Goal: Information Seeking & Learning: Compare options

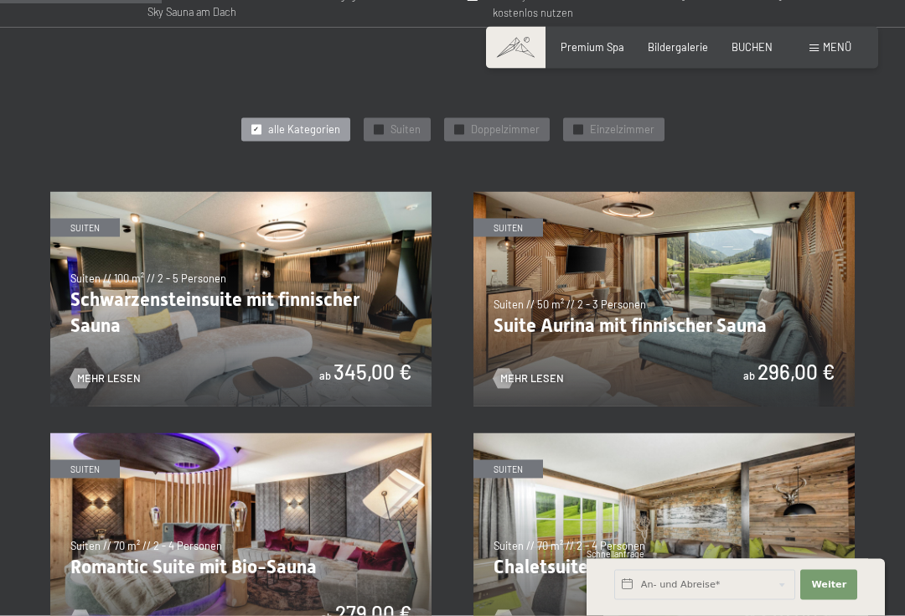
scroll to position [703, 0]
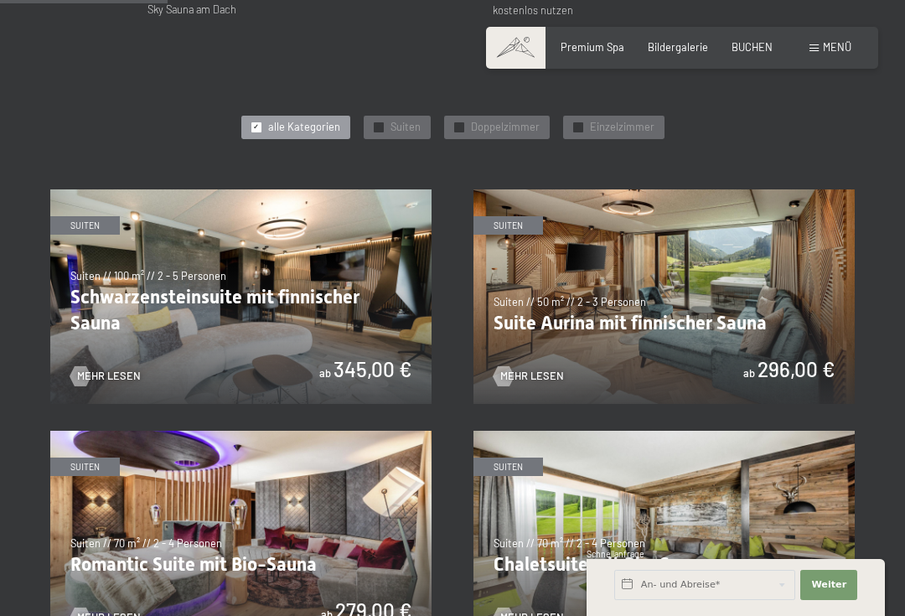
click at [369, 116] on div "✓ Suiten" at bounding box center [397, 127] width 67 height 23
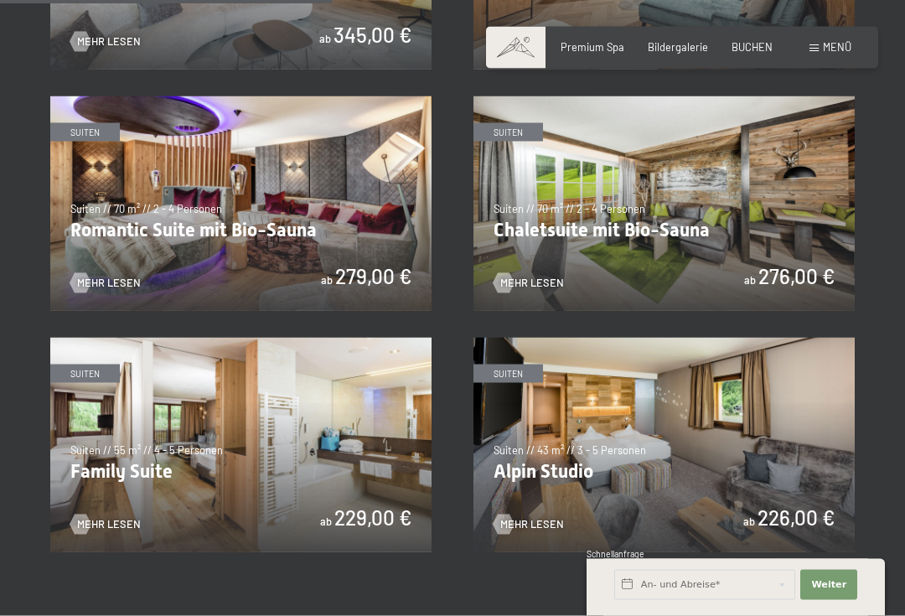
scroll to position [1038, 0]
click at [509, 261] on img at bounding box center [663, 203] width 381 height 215
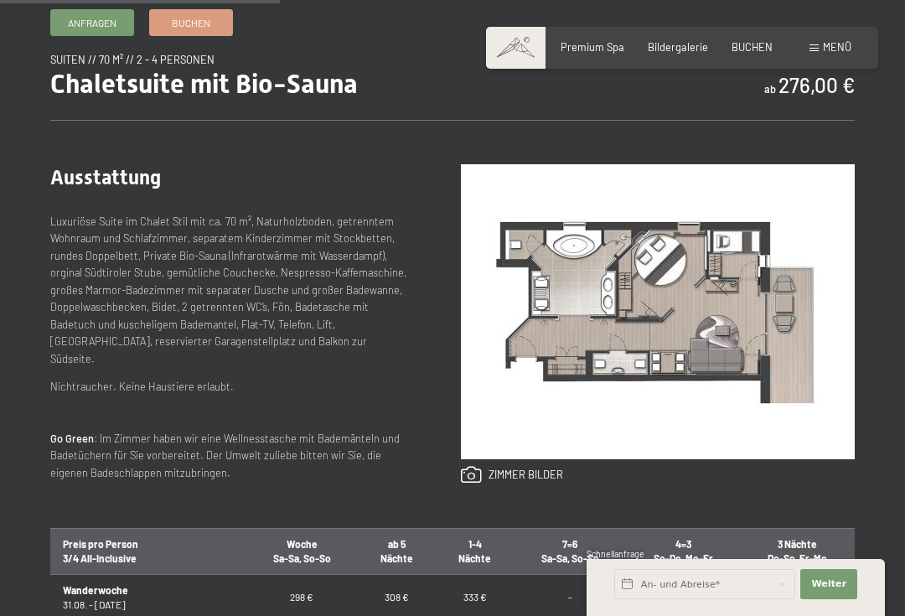
scroll to position [552, 0]
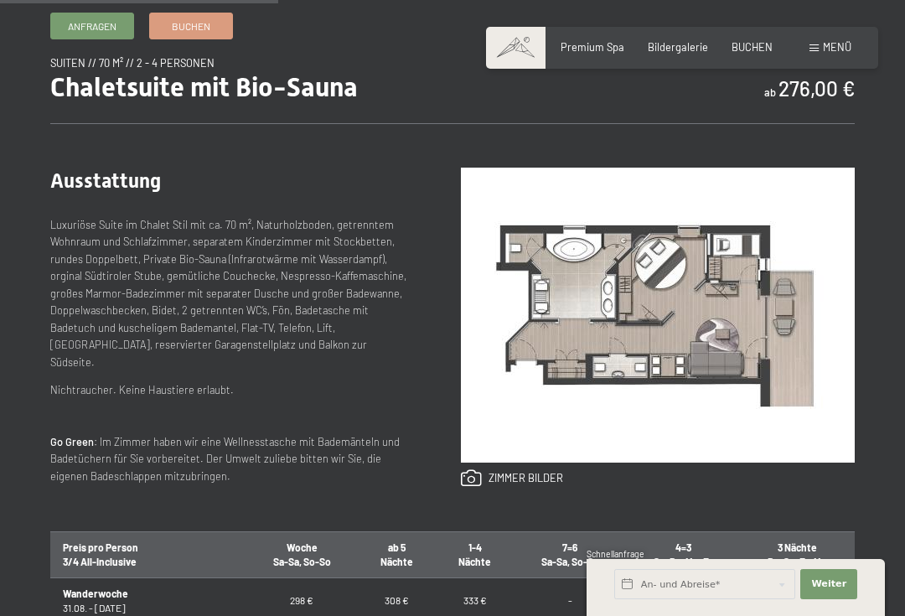
click at [577, 299] on img at bounding box center [658, 315] width 394 height 295
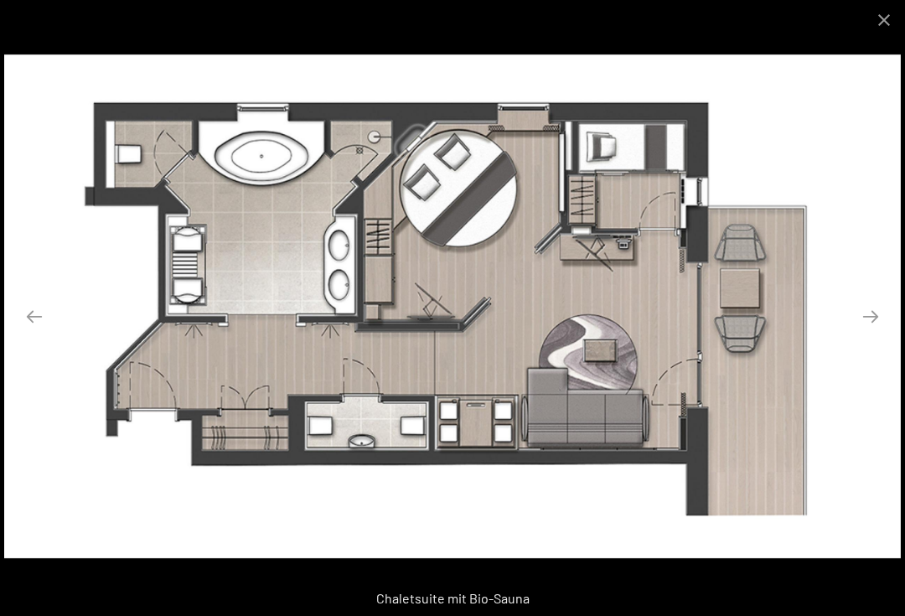
click at [876, 15] on button "Close gallery" at bounding box center [884, 19] width 42 height 39
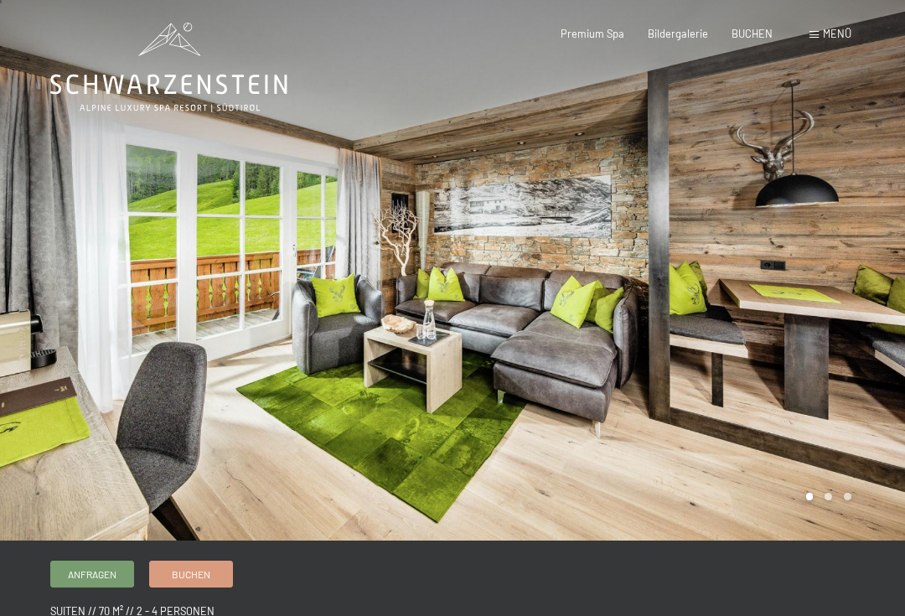
scroll to position [5, 0]
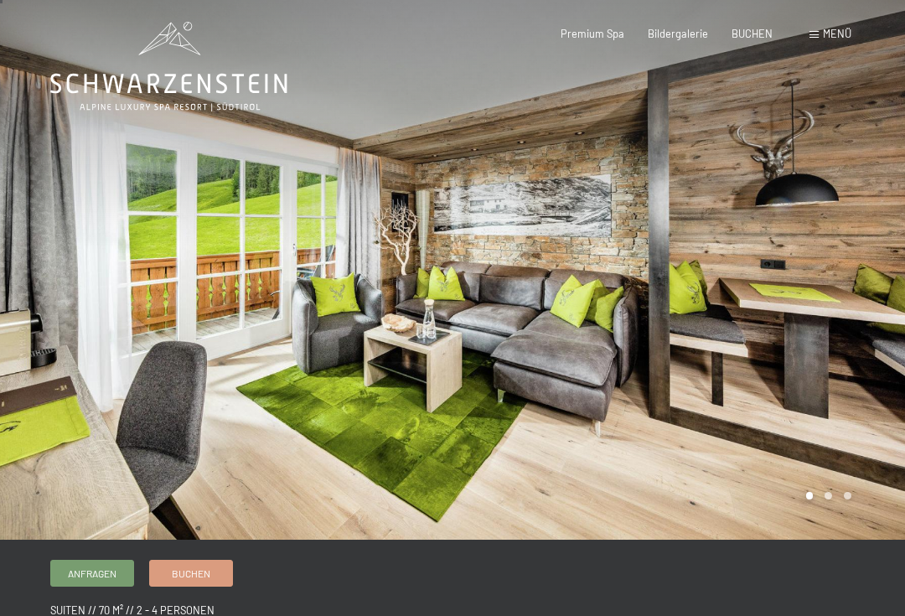
click at [861, 185] on div at bounding box center [678, 267] width 452 height 545
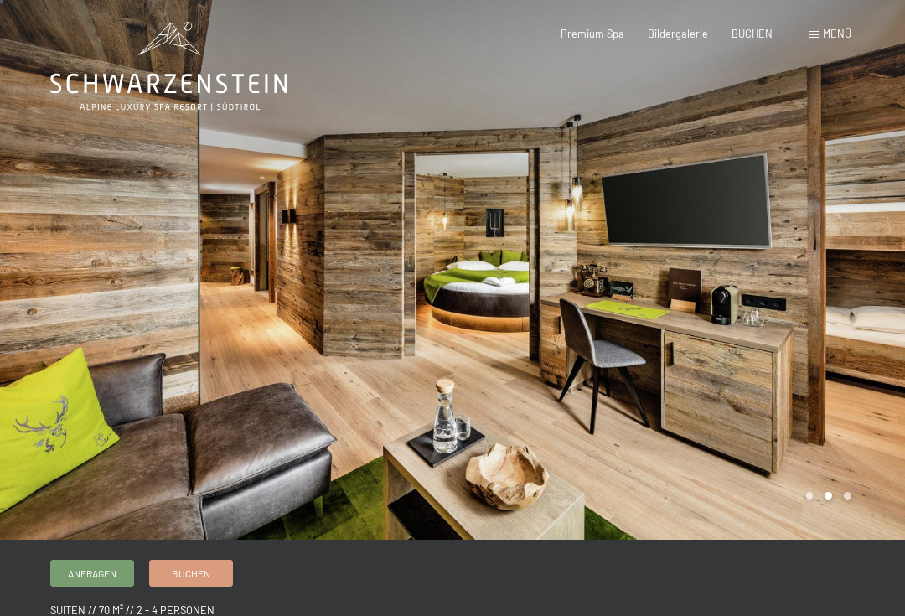
click at [828, 204] on div at bounding box center [678, 267] width 452 height 545
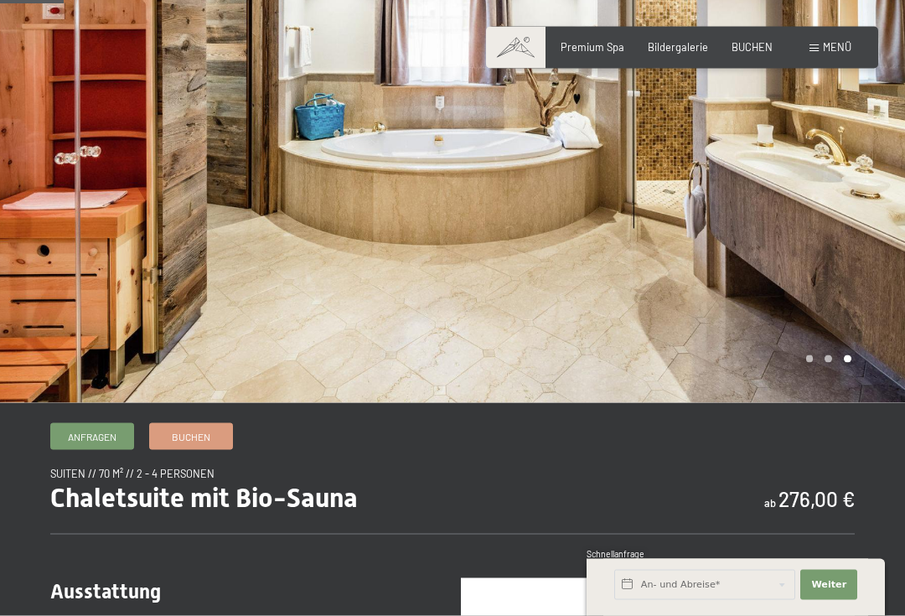
scroll to position [122, 0]
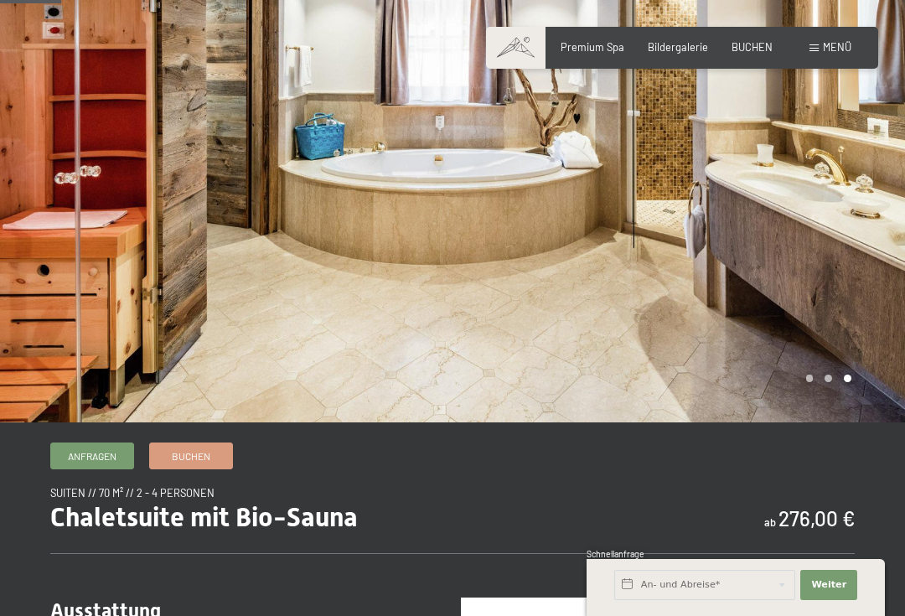
click at [863, 169] on div at bounding box center [678, 150] width 452 height 545
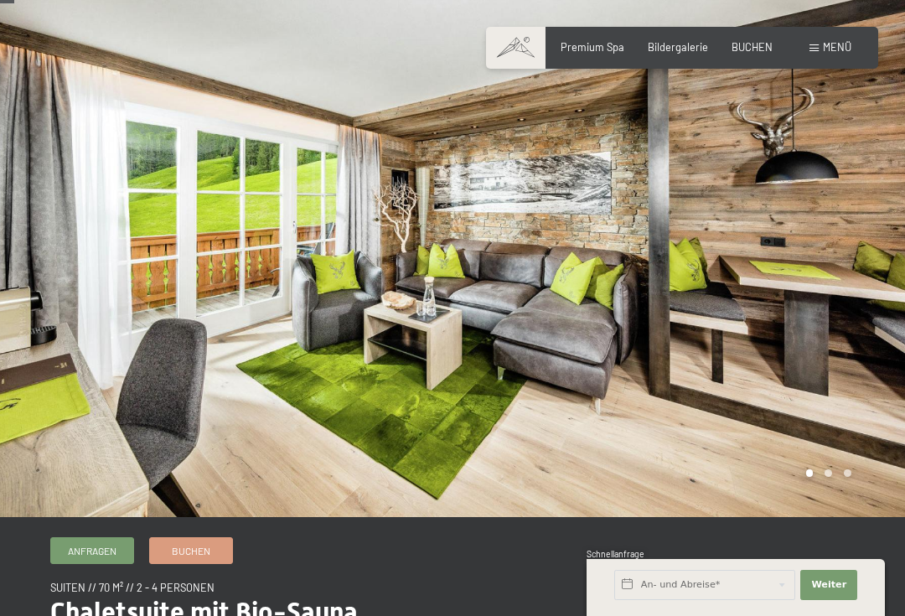
scroll to position [28, 0]
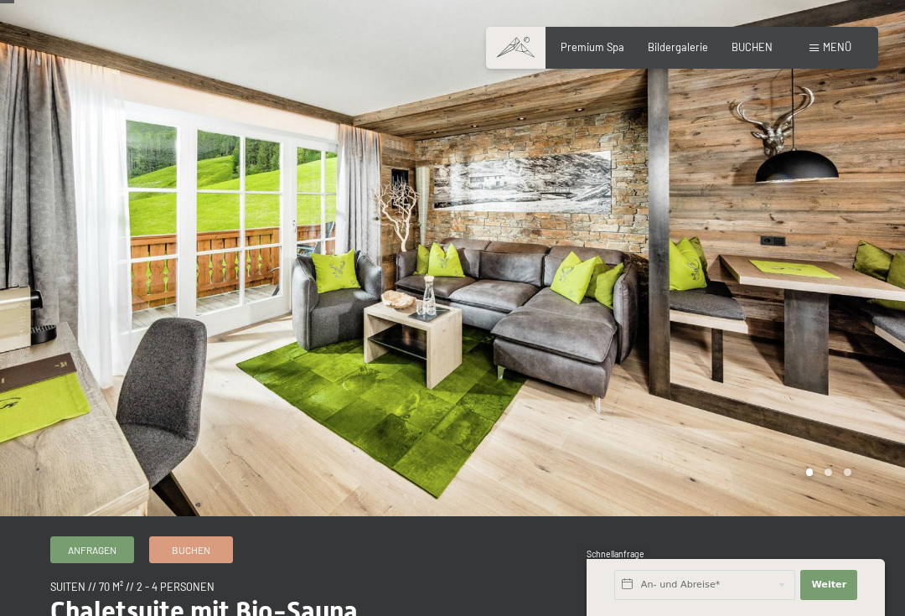
click at [855, 194] on div at bounding box center [678, 244] width 452 height 545
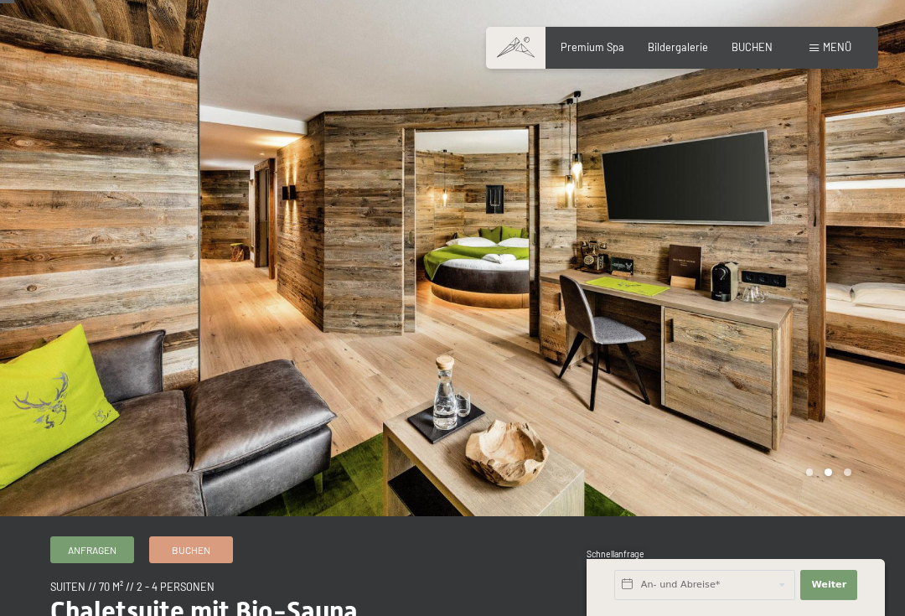
click at [796, 181] on div at bounding box center [678, 244] width 452 height 545
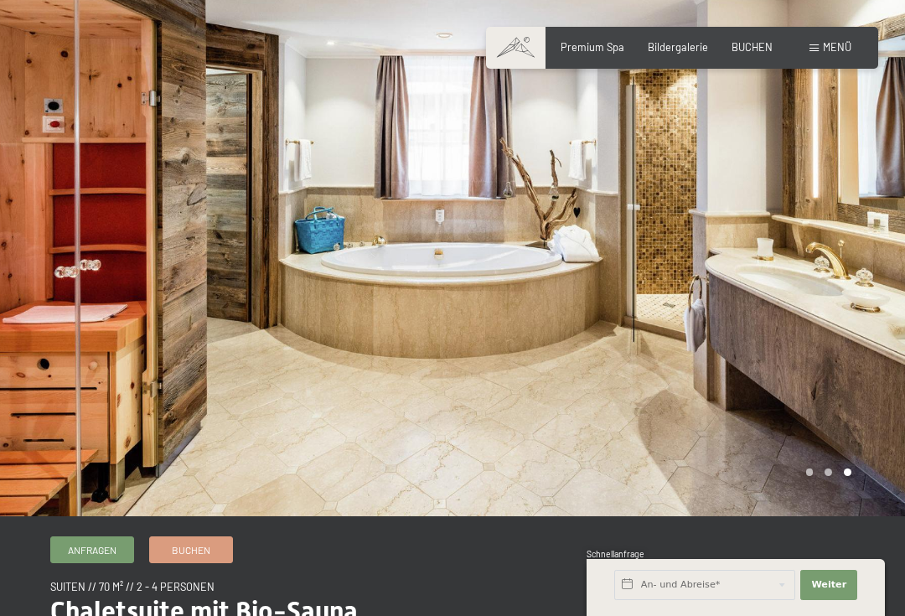
scroll to position [0, 0]
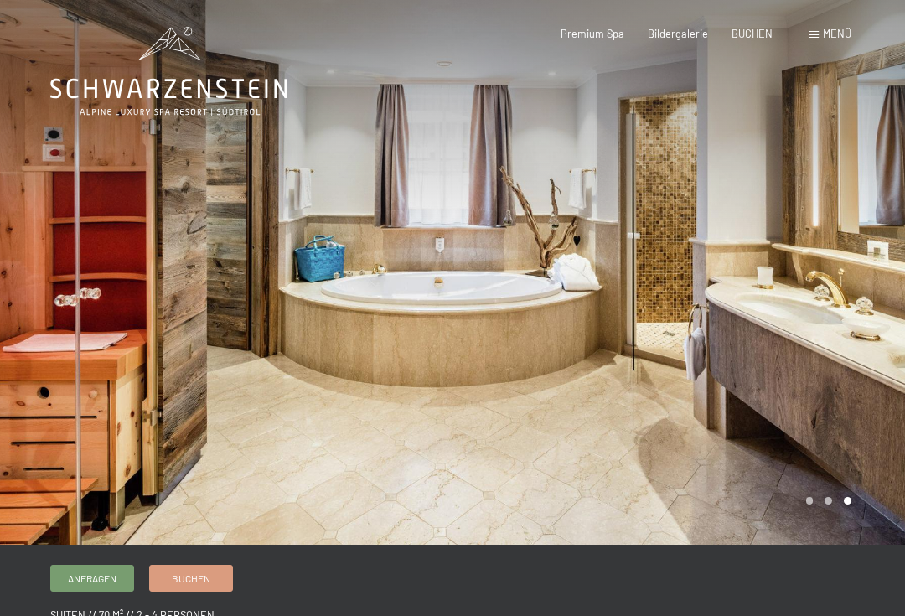
click at [819, 35] on span at bounding box center [813, 35] width 9 height 8
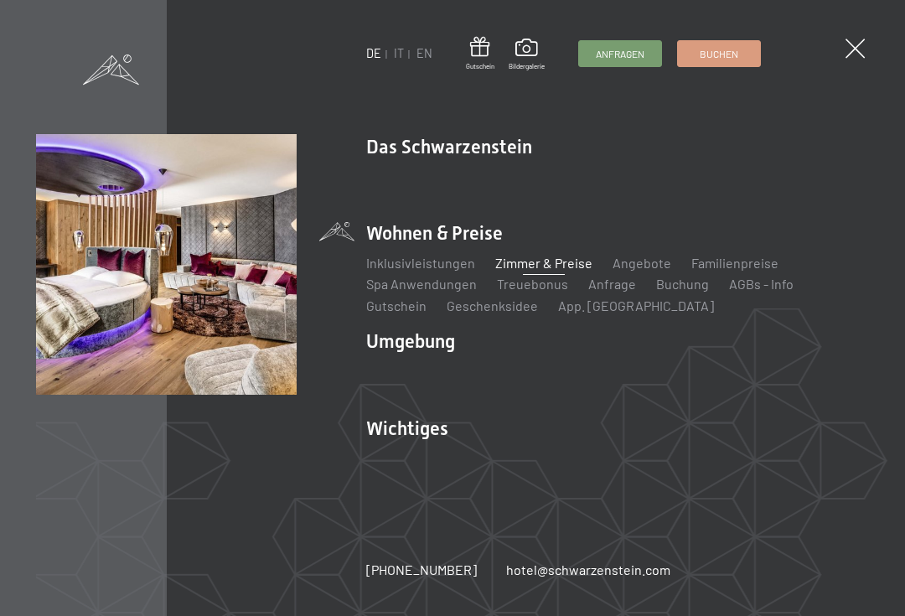
click at [517, 247] on div "Inklusivleistungen Zimmer & Preise Liste Angebote Liste Familienpreise Spa Anwe…" at bounding box center [617, 281] width 503 height 69
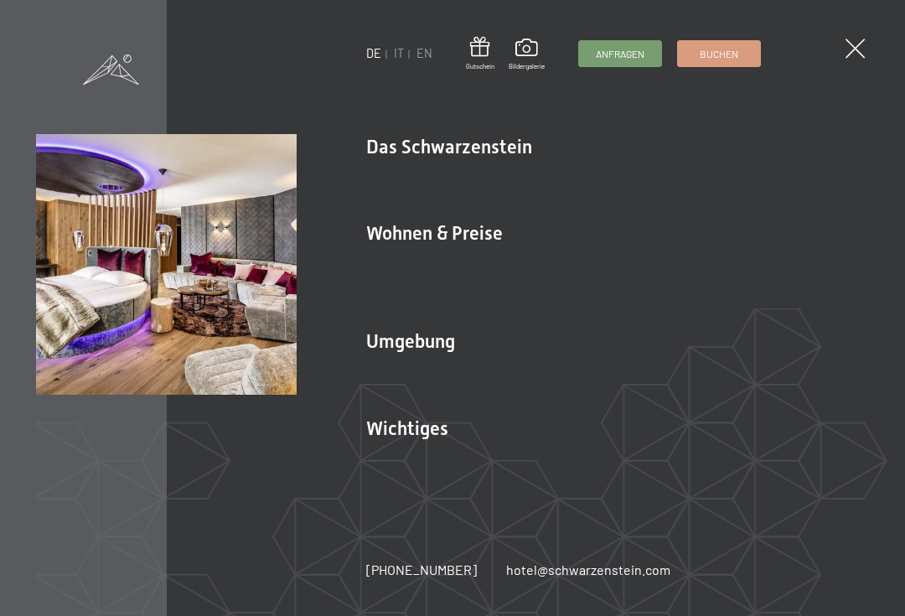
click at [503, 246] on li "Wohnen & Preise Inklusivleistungen Zimmer & Preise Liste Angebote Liste Familie…" at bounding box center [617, 267] width 503 height 95
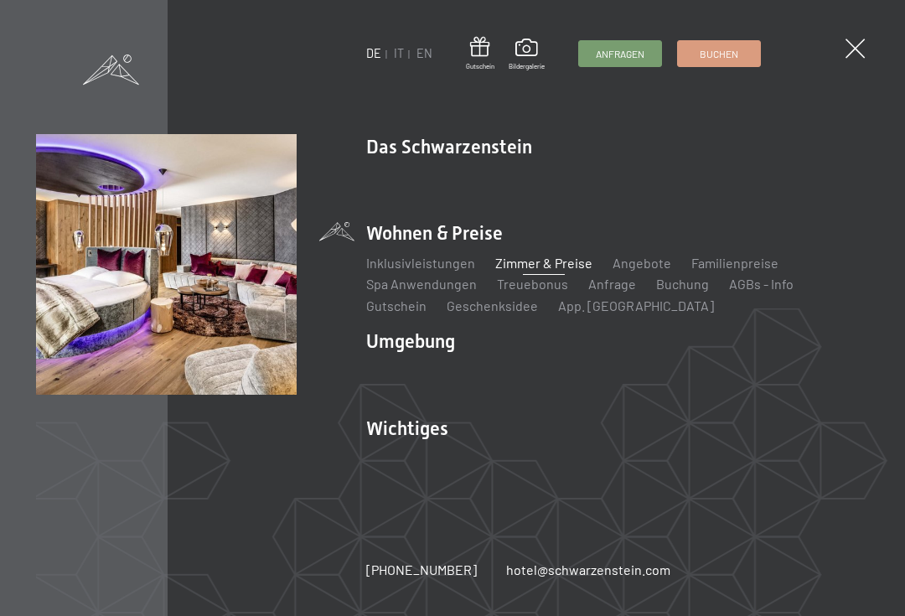
click at [533, 261] on link "Zimmer & Preise" at bounding box center [543, 263] width 97 height 16
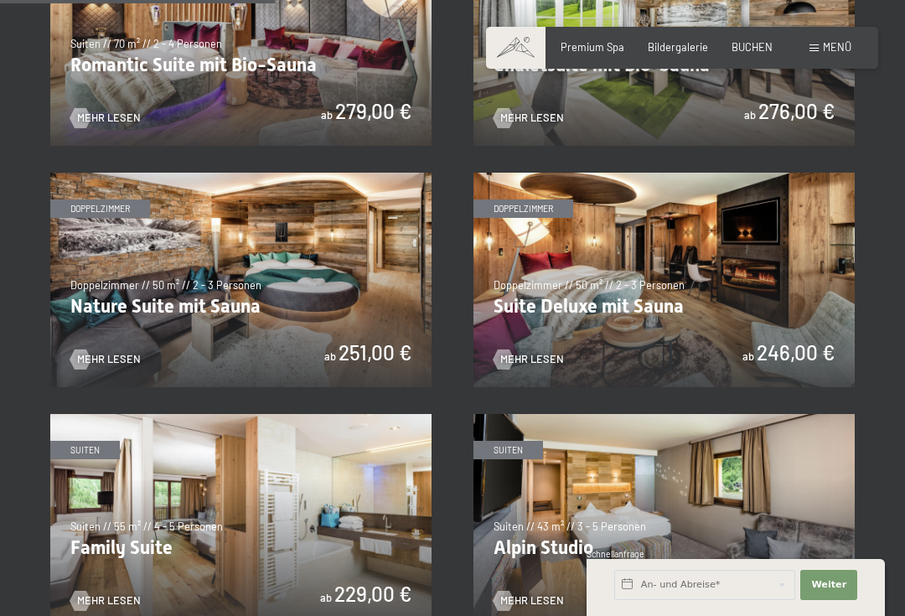
scroll to position [1211, 0]
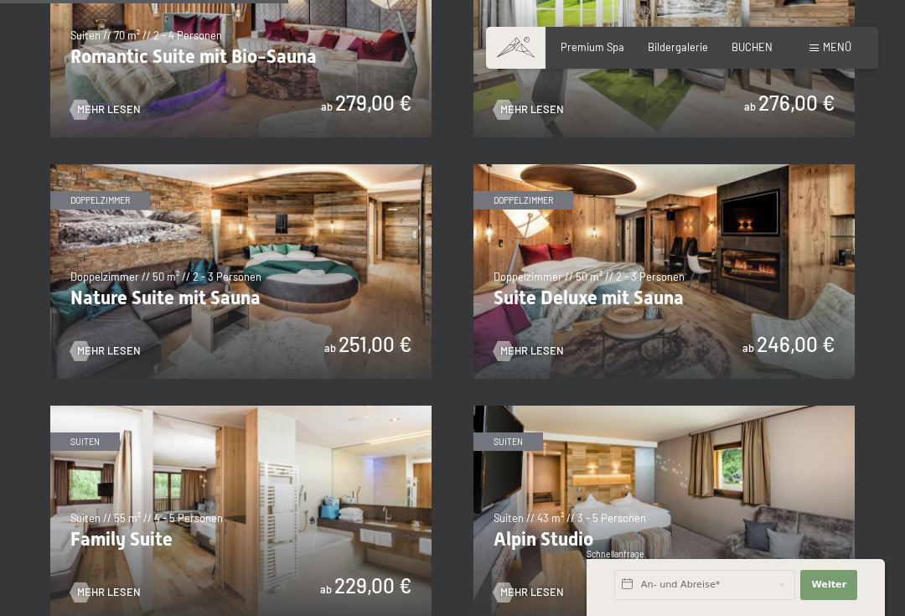
click at [623, 230] on img at bounding box center [663, 271] width 381 height 215
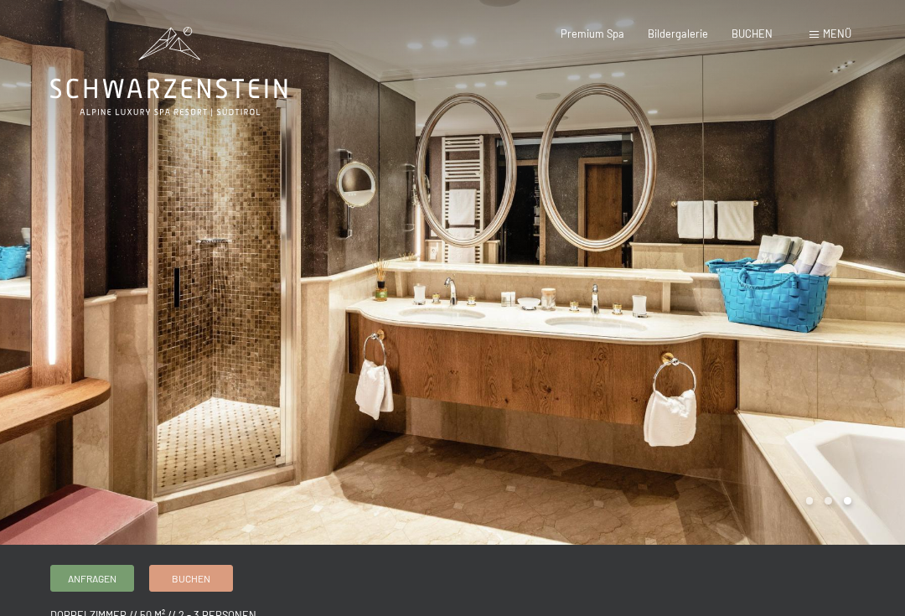
click at [816, 38] on span at bounding box center [813, 35] width 9 height 8
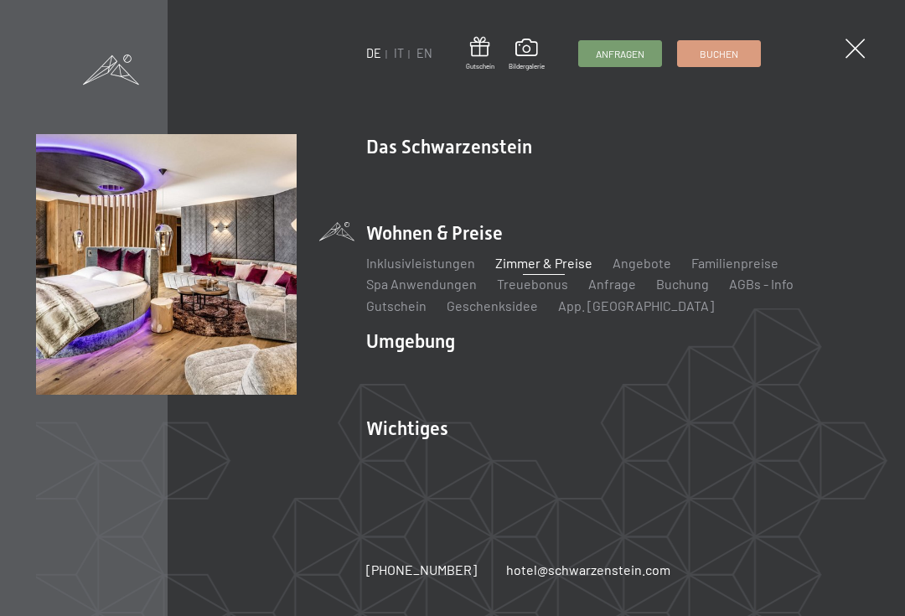
click at [514, 256] on link "Zimmer & Preise" at bounding box center [543, 263] width 97 height 16
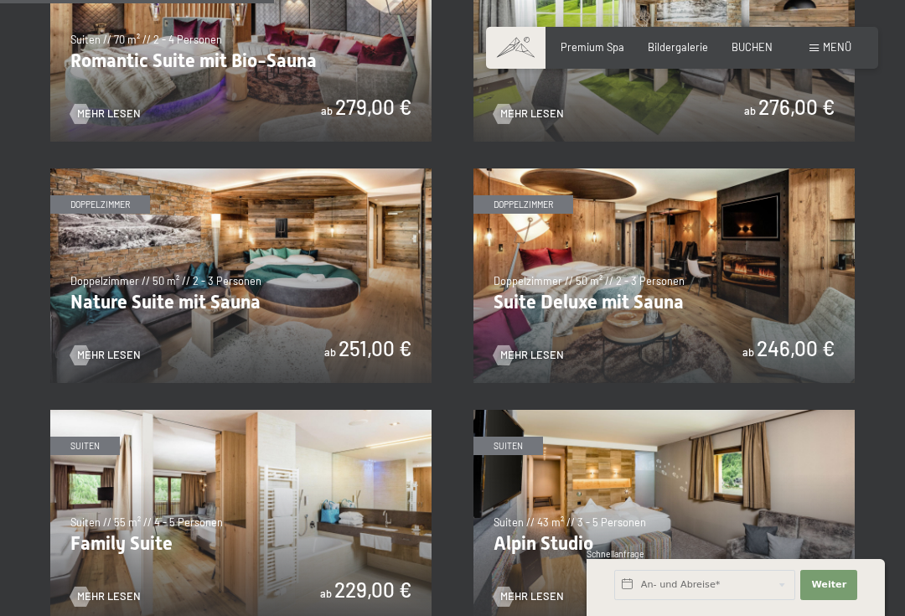
scroll to position [1217, 0]
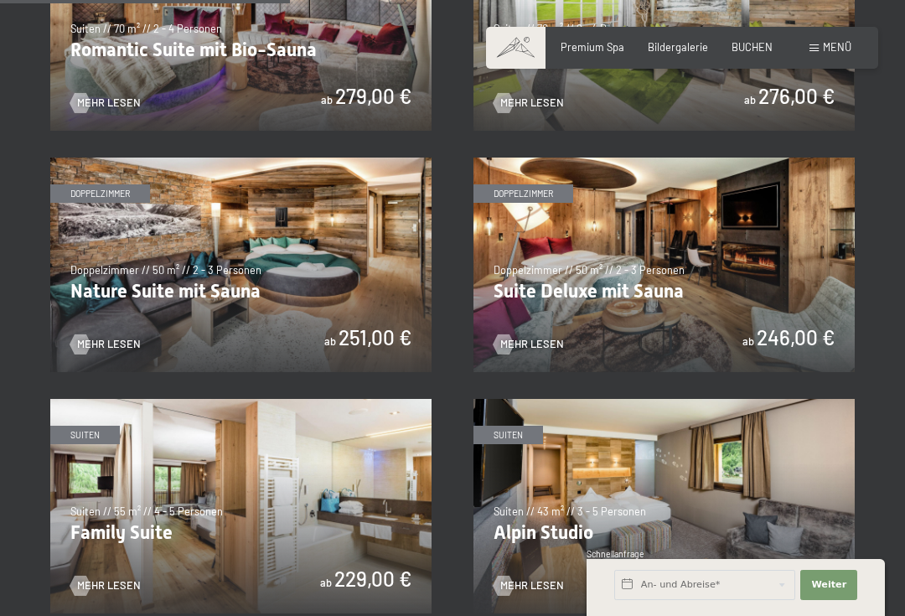
click at [121, 277] on img at bounding box center [240, 265] width 381 height 215
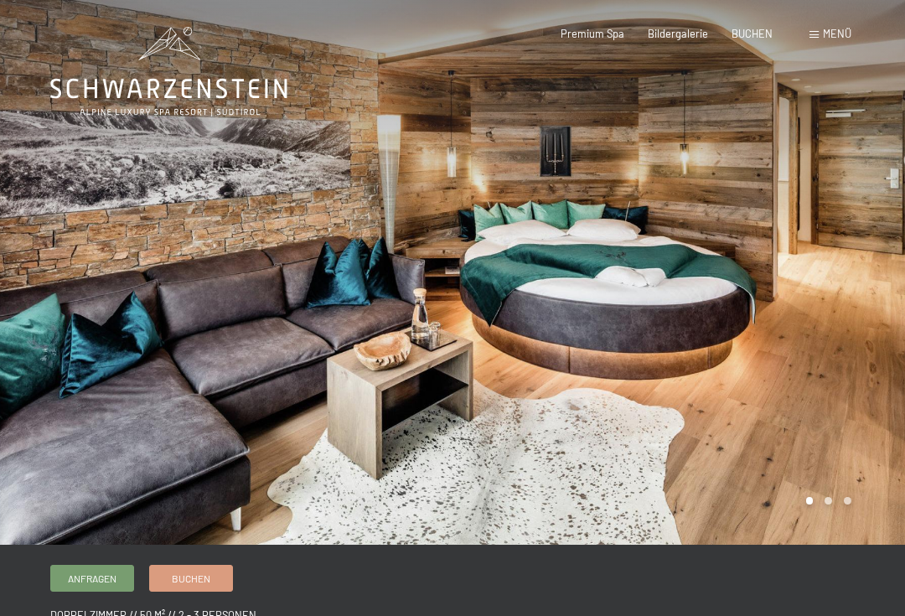
click at [831, 168] on div at bounding box center [678, 272] width 452 height 545
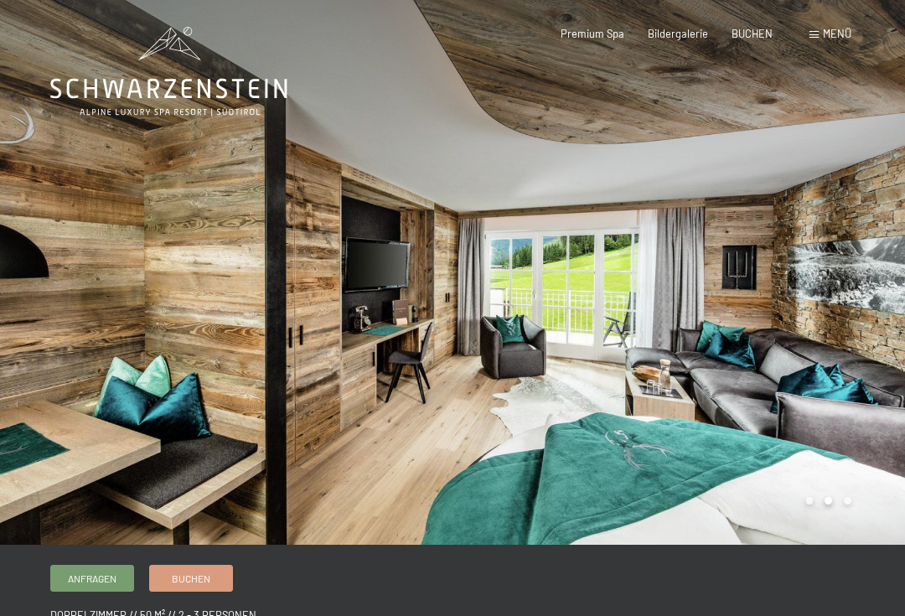
click at [799, 116] on div at bounding box center [678, 272] width 452 height 545
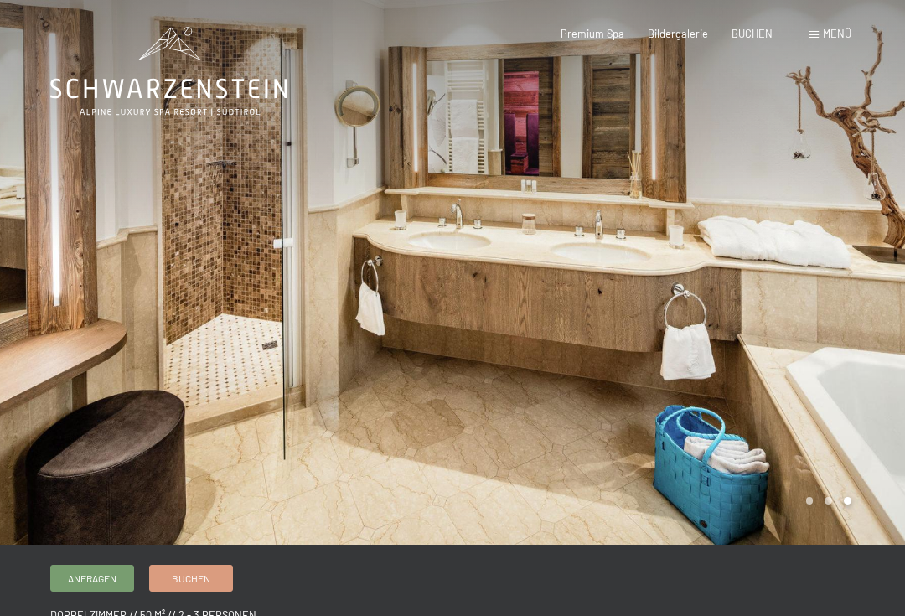
click at [8, 198] on div at bounding box center [226, 272] width 452 height 545
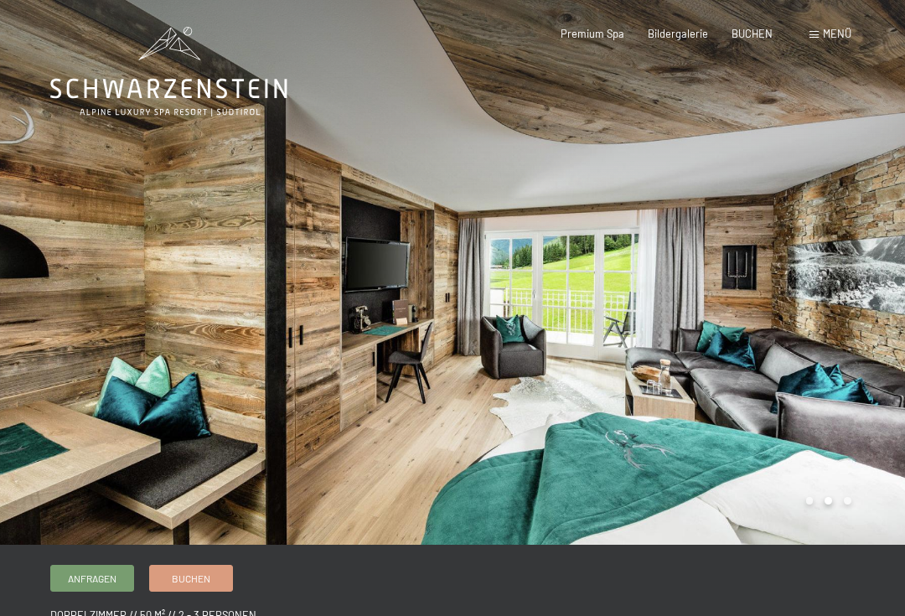
click at [16, 205] on div at bounding box center [226, 272] width 452 height 545
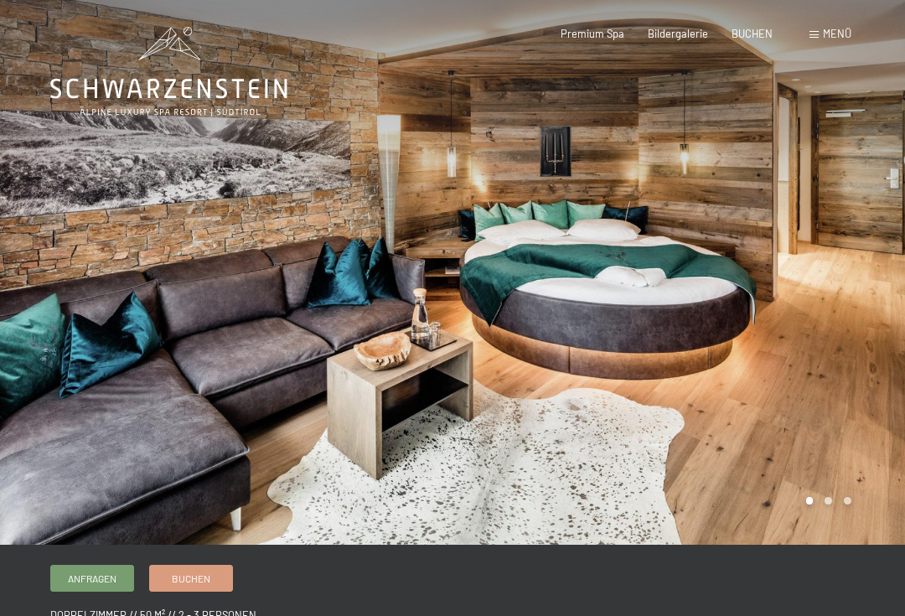
click at [819, 27] on div "Buchen Anfragen Premium Spa Bildergalerie BUCHEN Menü DE IT EN Gutschein Bilder…" at bounding box center [682, 34] width 339 height 15
click at [814, 27] on div "Buchen Anfragen Premium Spa Bildergalerie BUCHEN Menü DE IT EN Gutschein Bilder…" at bounding box center [682, 34] width 339 height 15
click at [813, 27] on div "Buchen Anfragen Premium Spa Bildergalerie BUCHEN Menü DE IT EN Gutschein Bilder…" at bounding box center [682, 34] width 339 height 15
click at [817, 30] on div "Menü" at bounding box center [830, 34] width 42 height 15
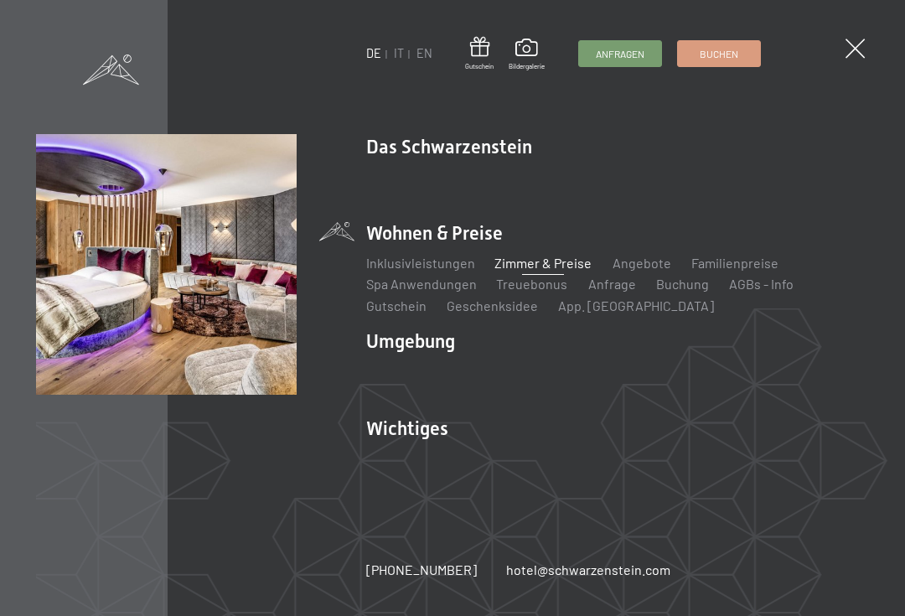
click at [524, 255] on link "Zimmer & Preise" at bounding box center [543, 263] width 97 height 16
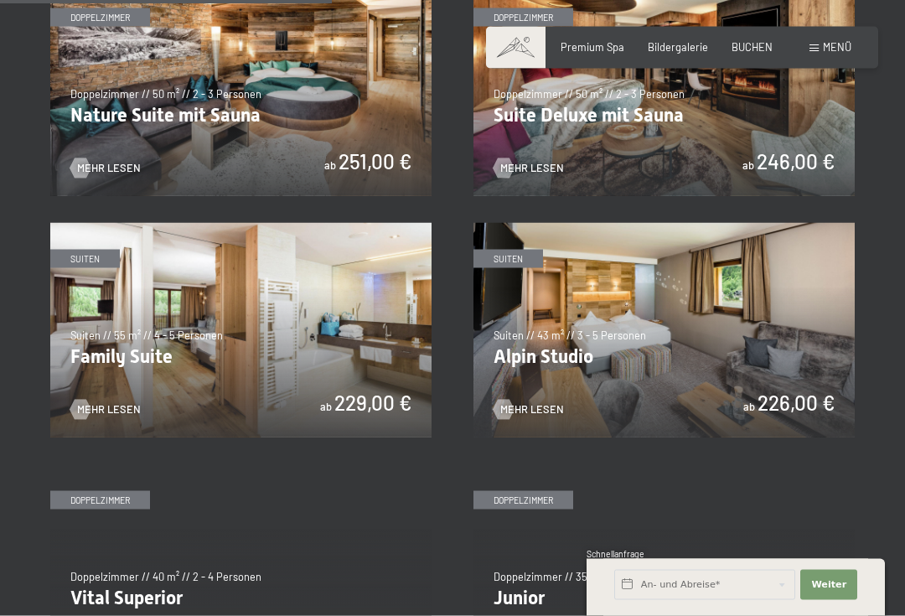
scroll to position [1394, 0]
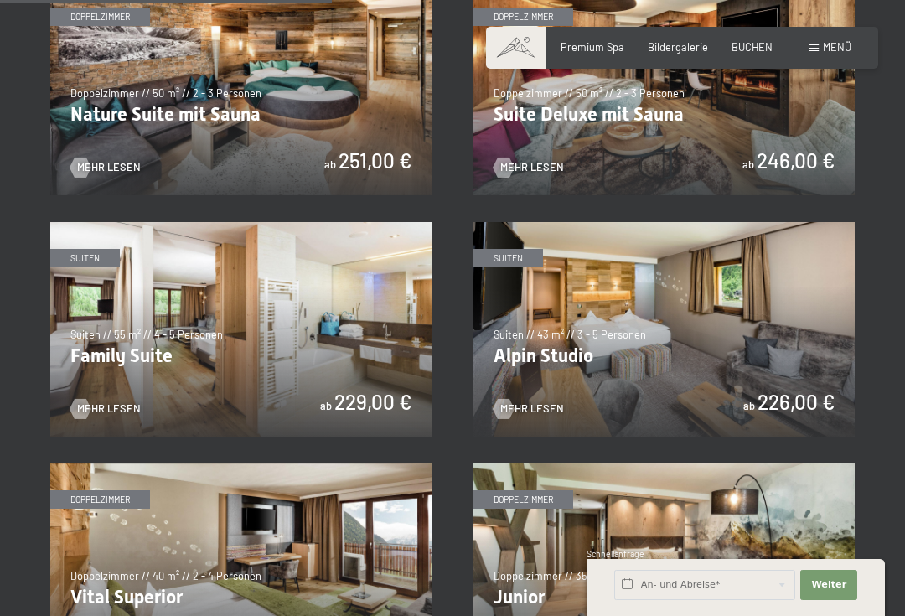
click at [516, 235] on img at bounding box center [663, 329] width 381 height 215
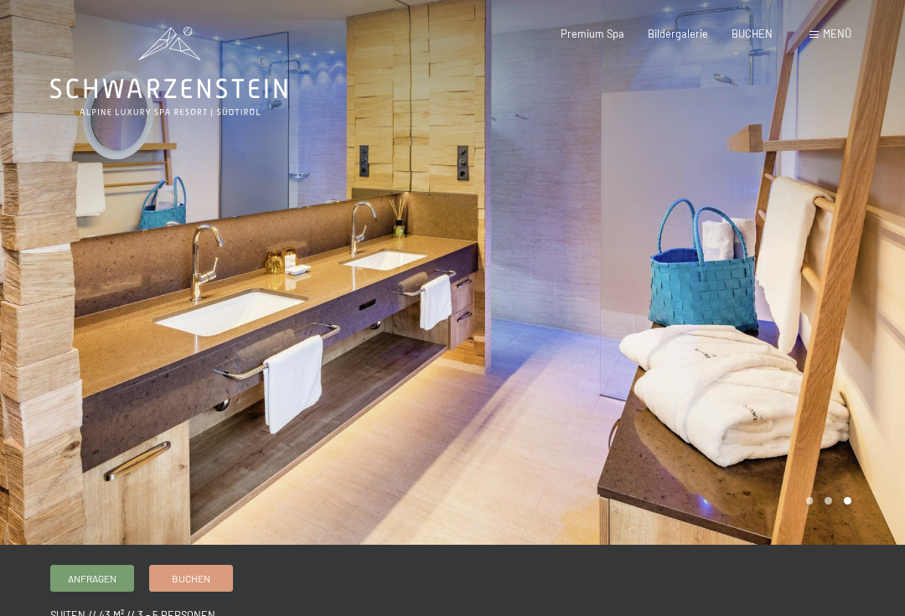
click at [845, 163] on div at bounding box center [678, 272] width 452 height 545
